Goal: Information Seeking & Learning: Learn about a topic

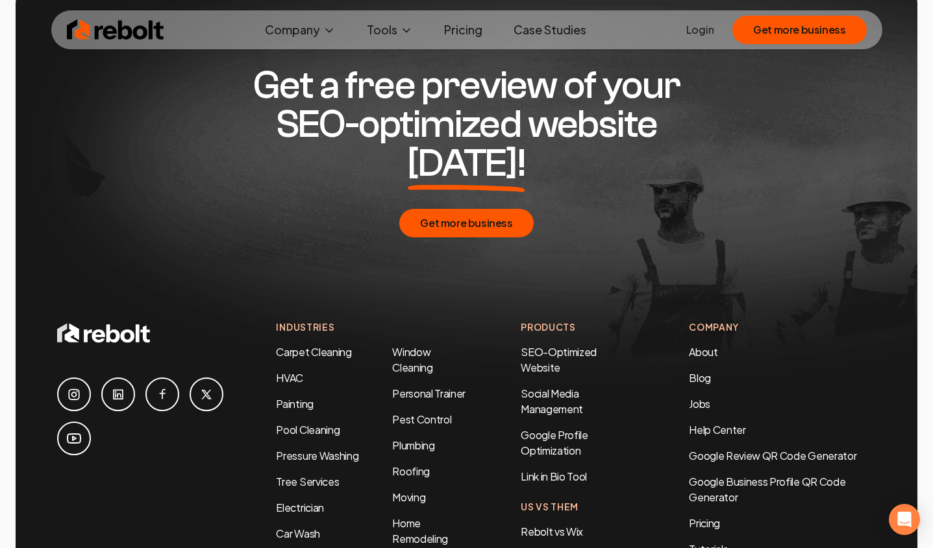
scroll to position [6653, 0]
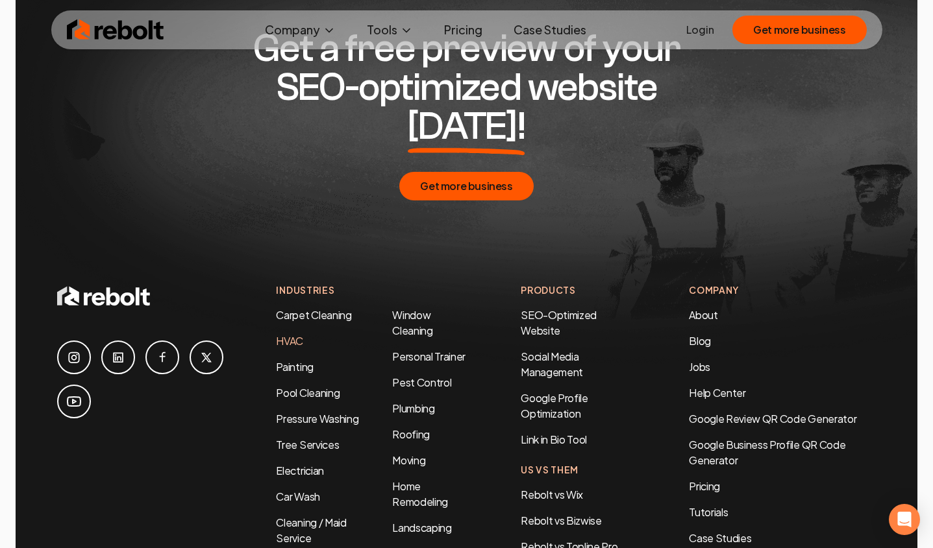
click at [289, 334] on link "HVAC" at bounding box center [289, 341] width 27 height 14
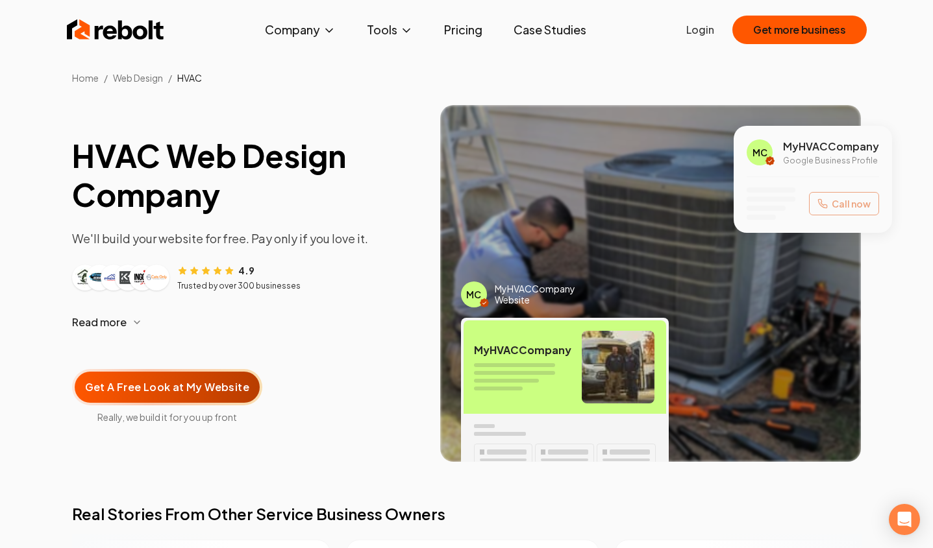
click at [463, 25] on link "Pricing" at bounding box center [463, 30] width 59 height 26
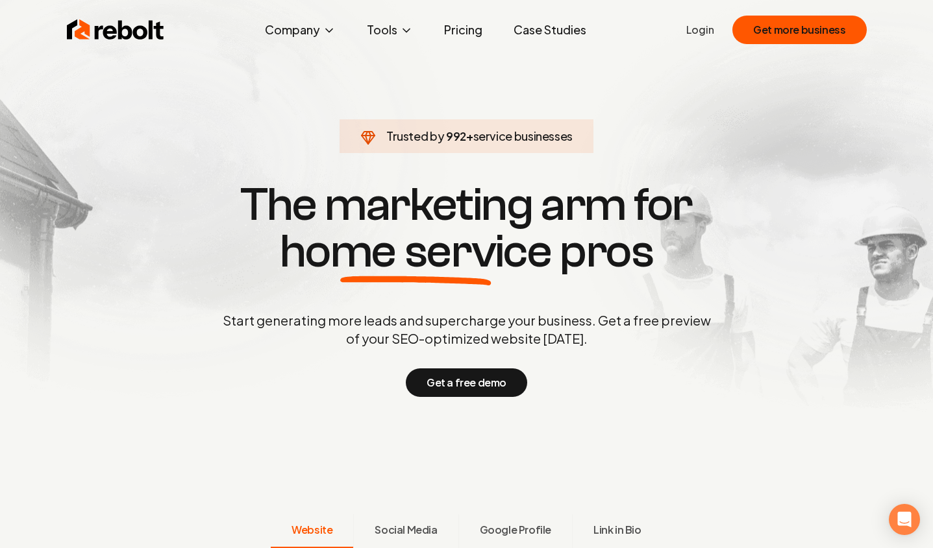
click at [556, 32] on link "Case Studies" at bounding box center [549, 30] width 93 height 26
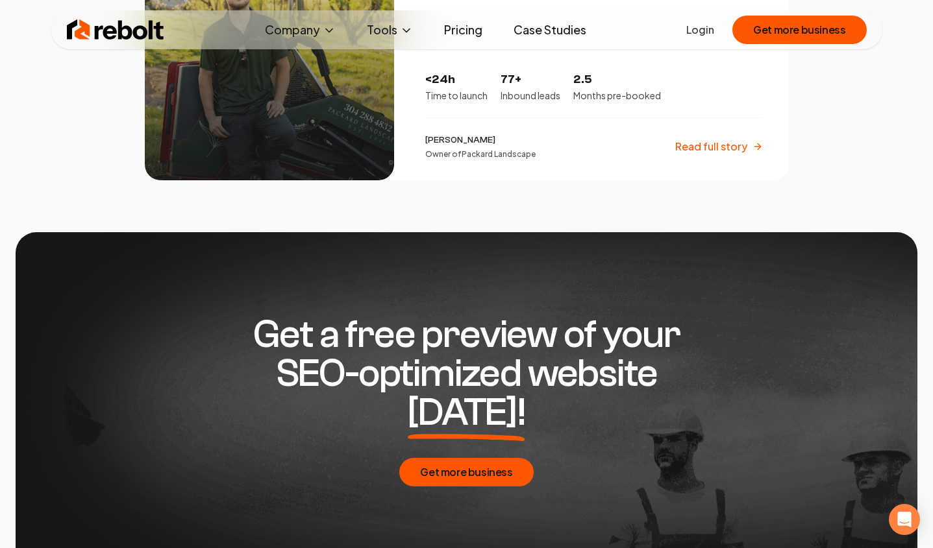
scroll to position [2521, 0]
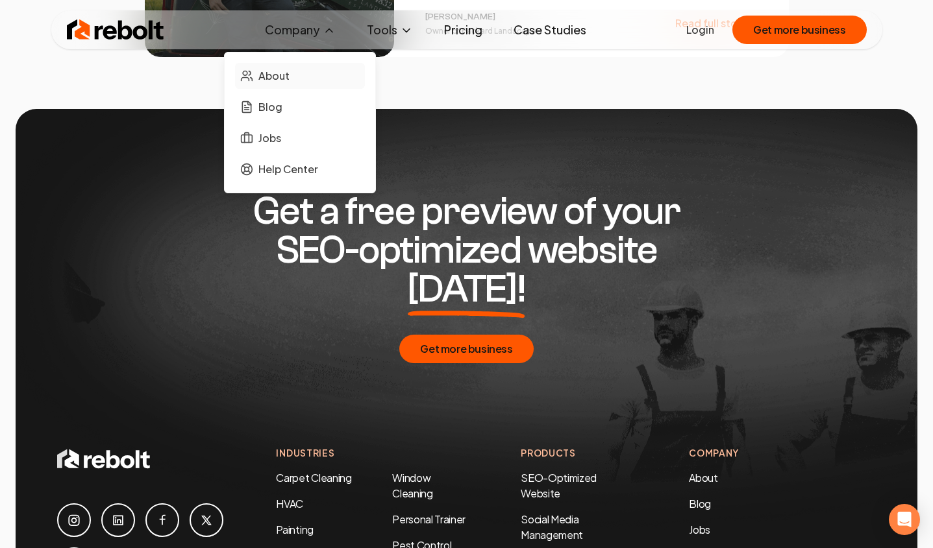
click at [276, 75] on span "About" at bounding box center [273, 76] width 31 height 16
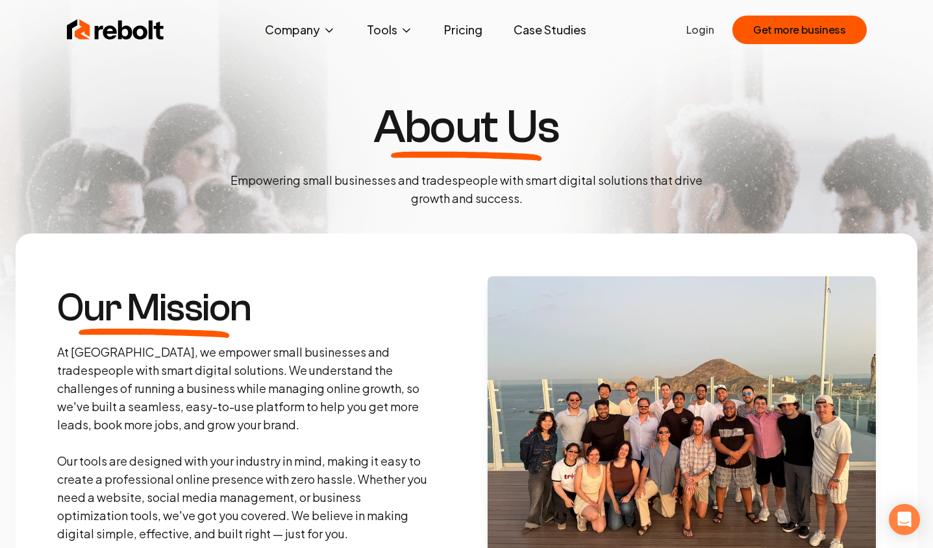
click at [467, 31] on link "Pricing" at bounding box center [463, 30] width 59 height 26
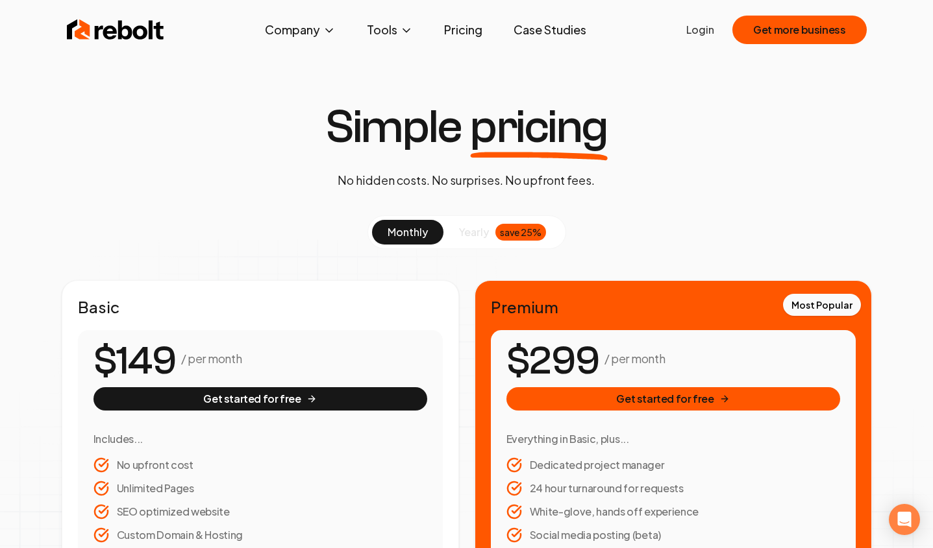
click at [552, 31] on link "Case Studies" at bounding box center [549, 30] width 93 height 26
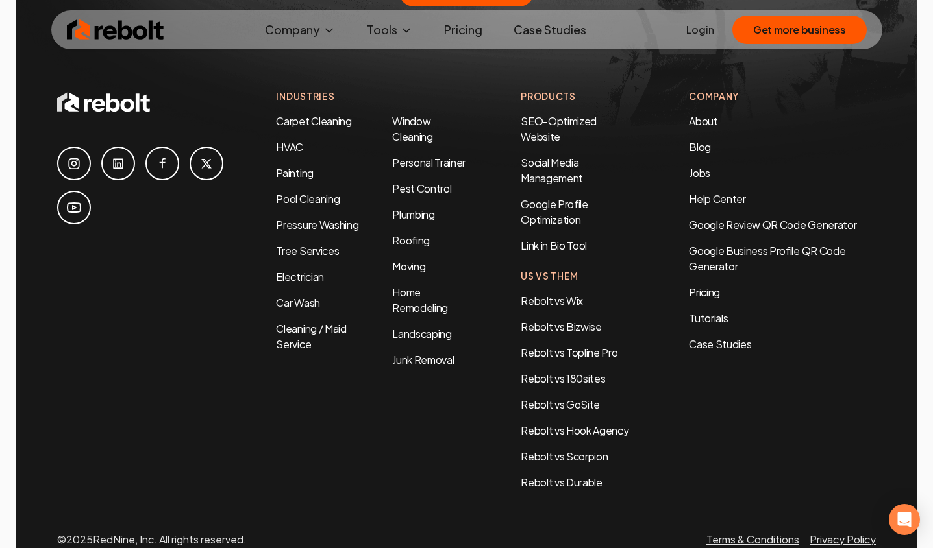
scroll to position [2895, 0]
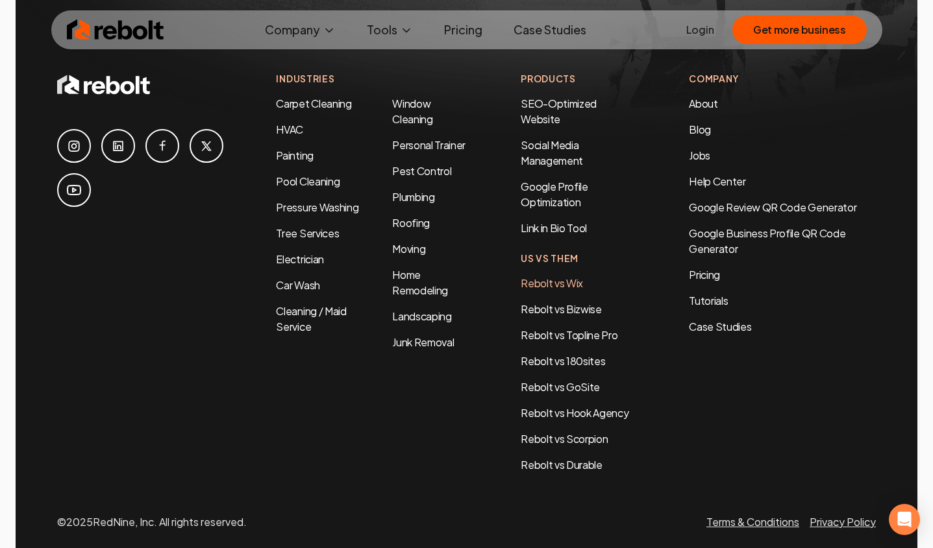
click at [566, 276] on link "Rebolt vs Wix" at bounding box center [552, 283] width 62 height 14
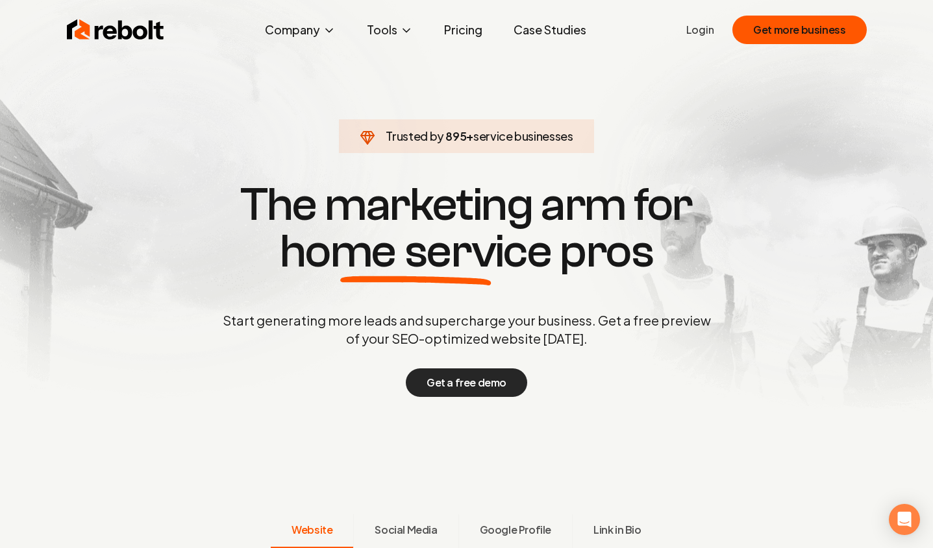
click at [479, 386] on button "Get a free demo" at bounding box center [466, 383] width 121 height 29
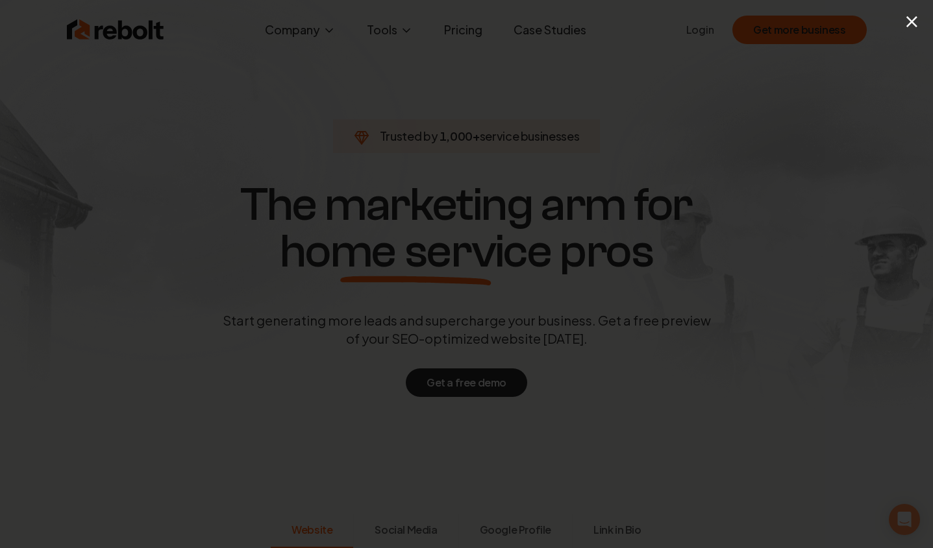
click at [423, 68] on div "×" at bounding box center [466, 274] width 933 height 548
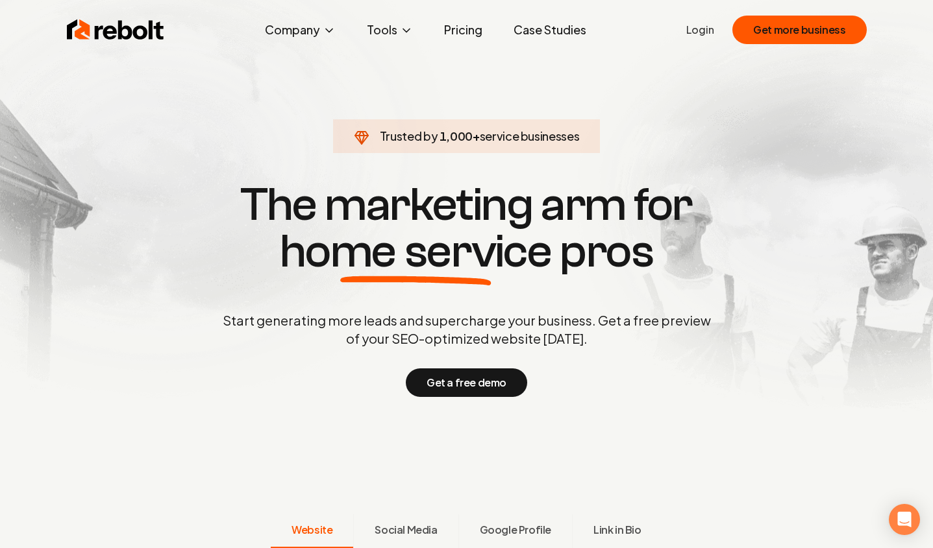
click at [545, 31] on link "Case Studies" at bounding box center [549, 30] width 93 height 26
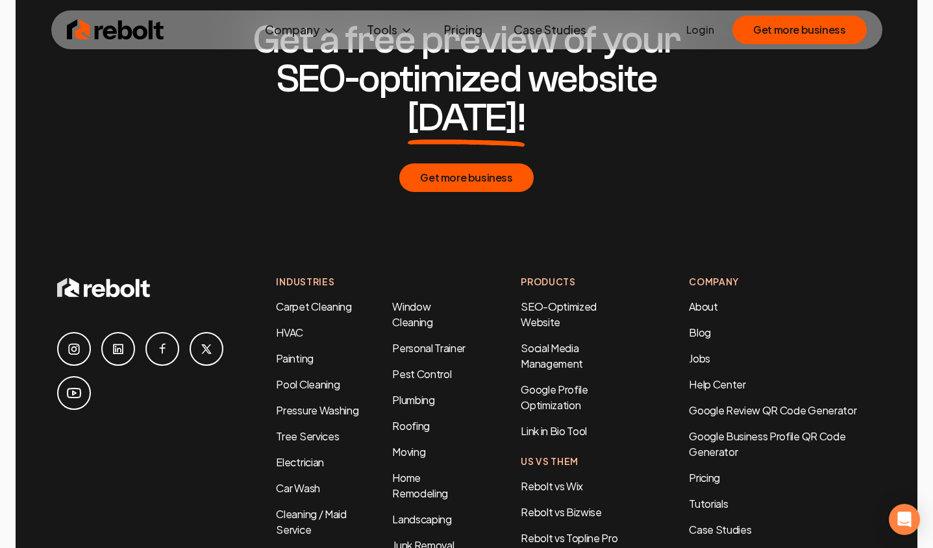
scroll to position [2732, 0]
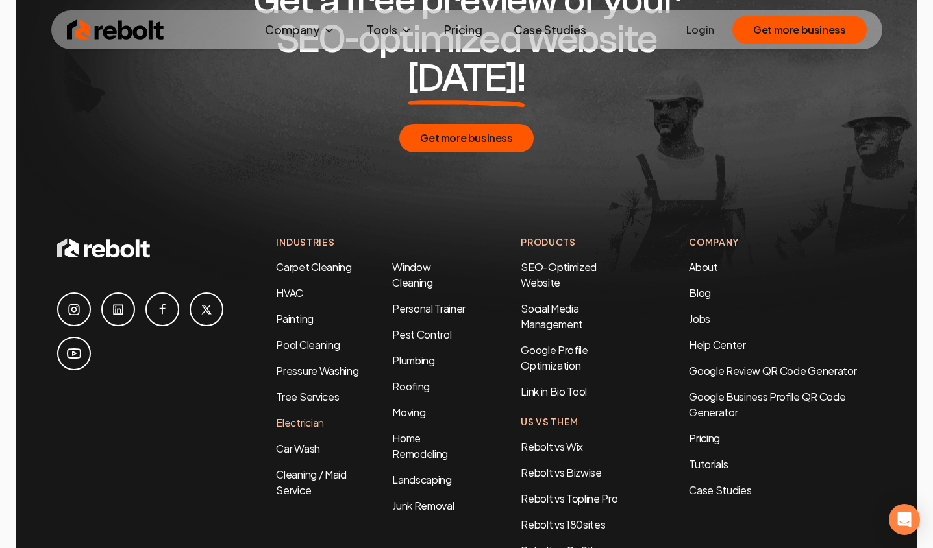
click at [304, 416] on link "Electrician" at bounding box center [299, 423] width 47 height 14
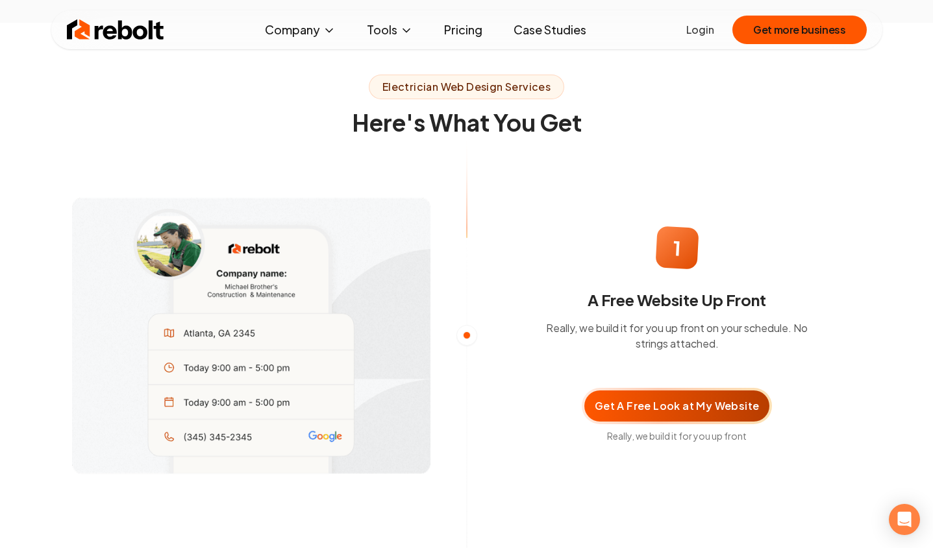
scroll to position [737, 0]
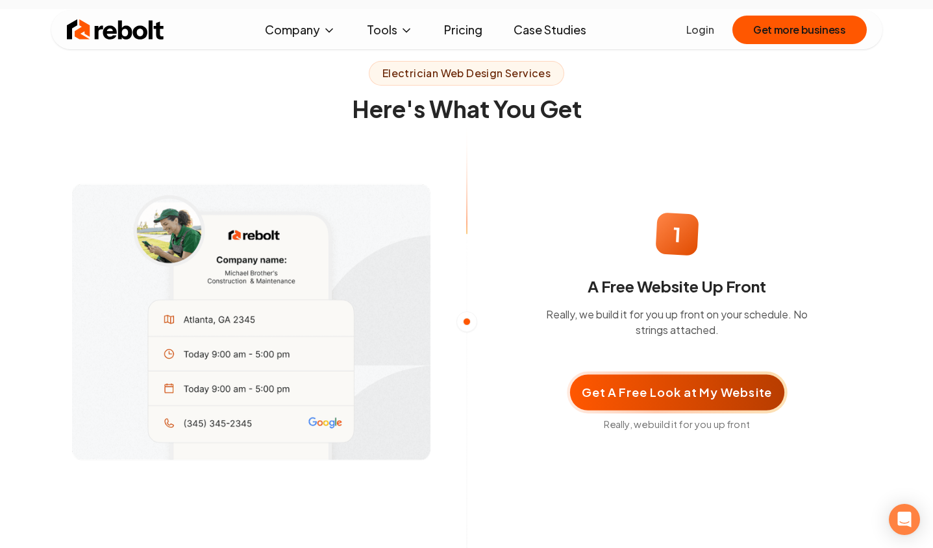
click at [669, 391] on div "Get A Free Look at My Website" at bounding box center [677, 393] width 214 height 36
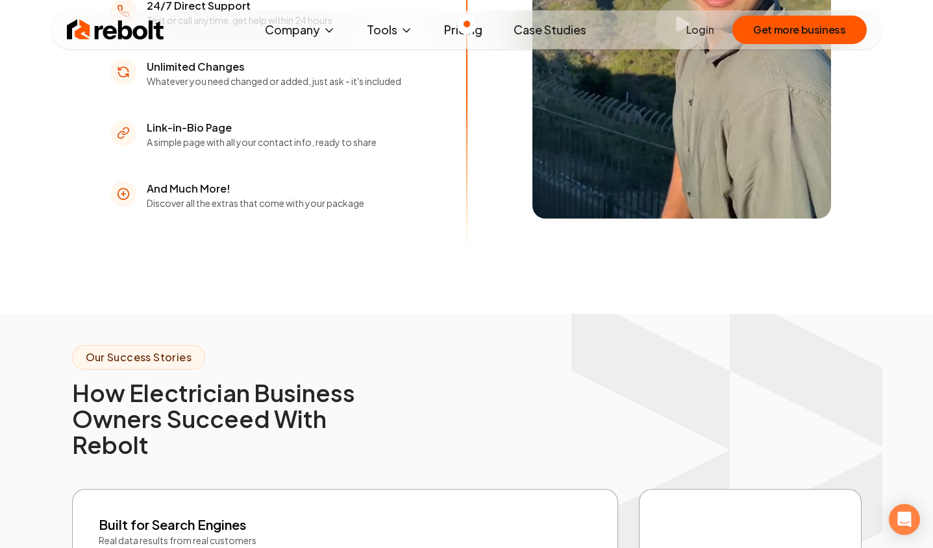
scroll to position [1926, 0]
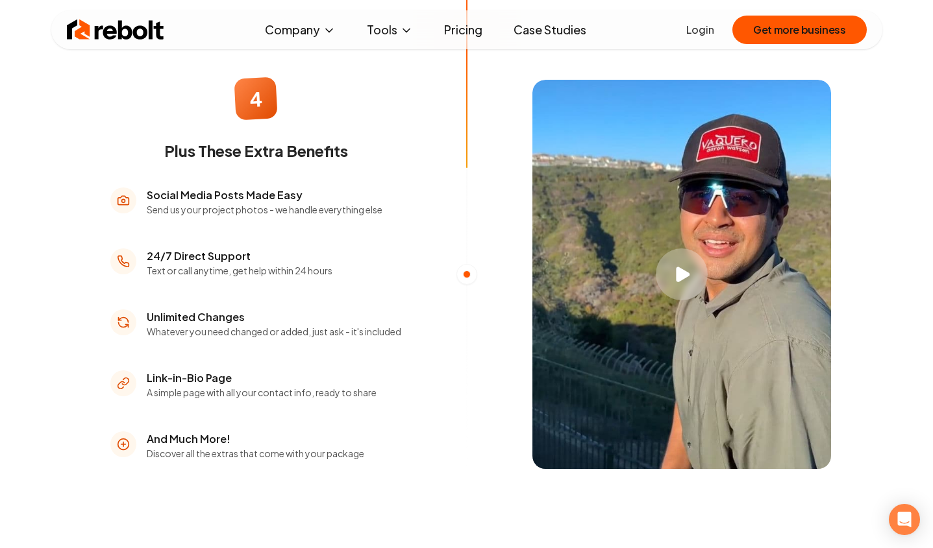
click at [460, 30] on link "Pricing" at bounding box center [463, 30] width 59 height 26
